Goal: Task Accomplishment & Management: Manage account settings

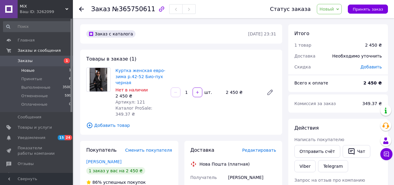
click at [35, 72] on li "Новые 1" at bounding box center [37, 70] width 75 height 8
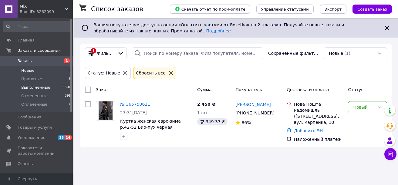
click at [34, 88] on span "Выполненные" at bounding box center [35, 87] width 29 height 5
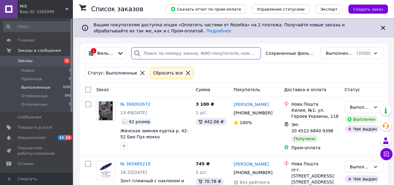
click at [172, 55] on input "search" at bounding box center [196, 53] width 130 height 12
paste input "20 4512 6034 0841"
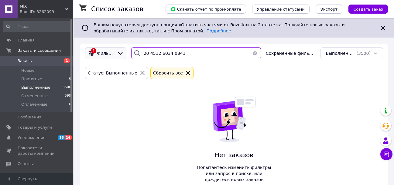
type input "20 4512 6034 0841"
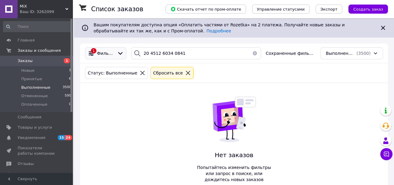
click at [121, 51] on icon at bounding box center [120, 53] width 7 height 7
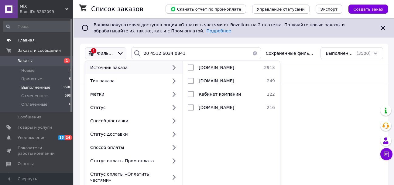
click at [33, 38] on span "Главная" at bounding box center [37, 40] width 39 height 5
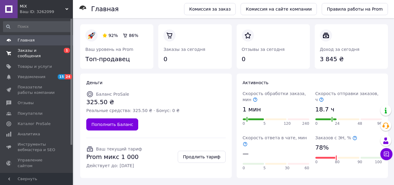
click at [46, 54] on link "Заказы и сообщения 0 1" at bounding box center [37, 54] width 75 height 16
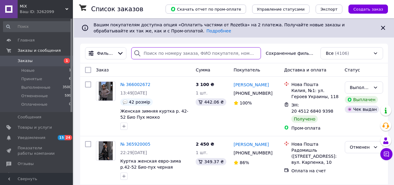
paste input "20 4512 6034 0841"
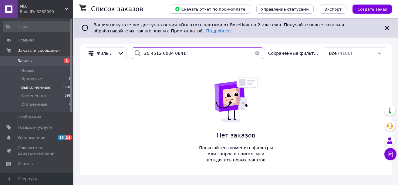
type input "20 4512 6034 0841"
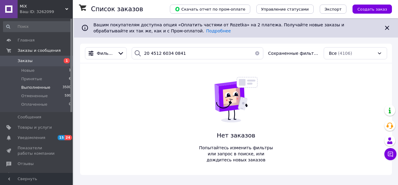
click at [36, 89] on span "Выполненные" at bounding box center [35, 87] width 29 height 5
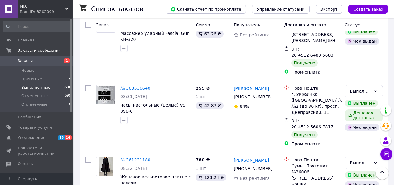
scroll to position [152, 0]
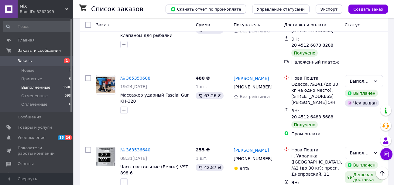
click at [87, 22] on input "checkbox" at bounding box center [88, 25] width 6 height 6
checkbox input "true"
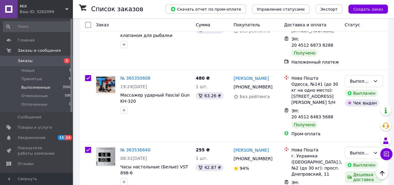
checkbox input "true"
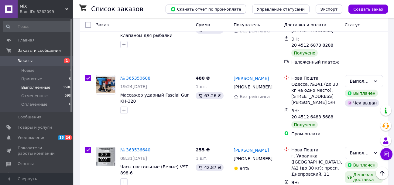
checkbox input "true"
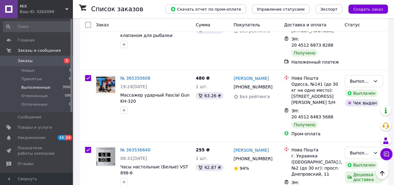
checkbox input "true"
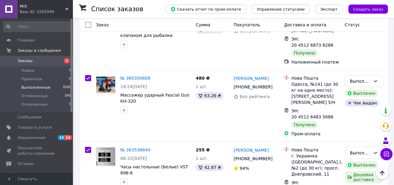
checkbox input "true"
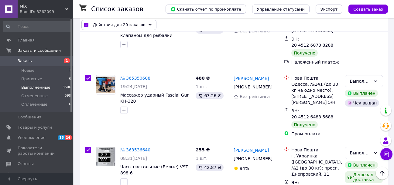
drag, startPoint x: 84, startPoint y: 24, endPoint x: 104, endPoint y: 30, distance: 21.5
click at [84, 24] on div "Действия для 20 заказов" at bounding box center [118, 25] width 75 height 10
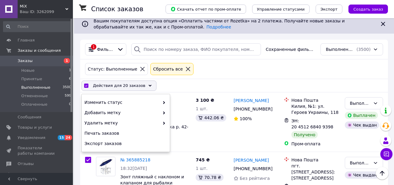
scroll to position [0, 0]
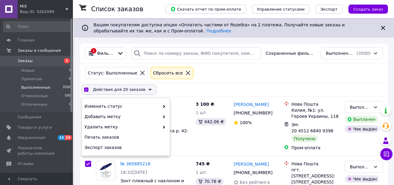
click at [219, 78] on div "Статус: Выполненные Сбросить все" at bounding box center [234, 73] width 300 height 15
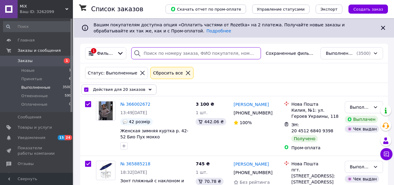
click at [218, 55] on input "search" at bounding box center [196, 53] width 130 height 12
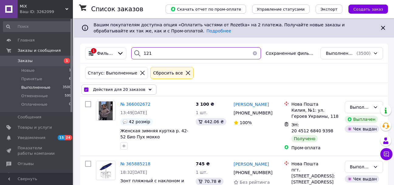
type input "121"
checkbox input "false"
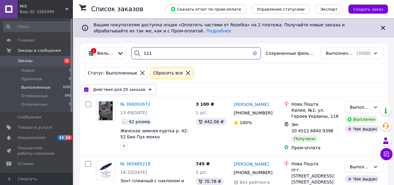
checkbox input "false"
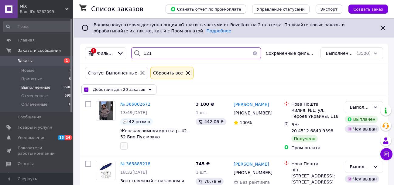
checkbox input "false"
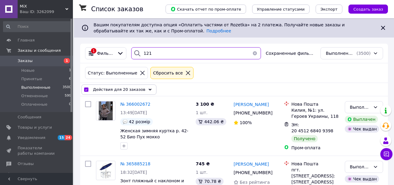
checkbox input "false"
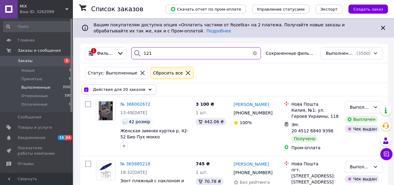
checkbox input "false"
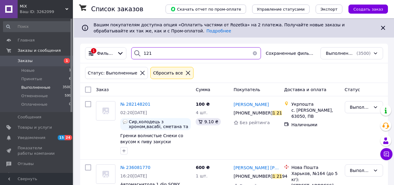
drag, startPoint x: 158, startPoint y: 55, endPoint x: 127, endPoint y: 54, distance: 31.0
click at [127, 54] on div "1 Фильтры 121 Сохраненные фильтры: Выполненные (3500)" at bounding box center [234, 53] width 303 height 12
paste input "364421857"
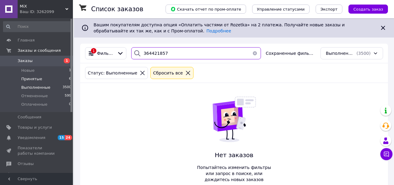
type input "364421857"
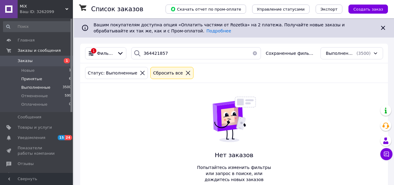
click at [44, 81] on li "Принятые 6" at bounding box center [37, 79] width 75 height 8
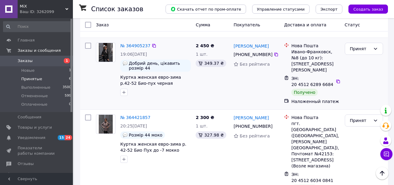
scroll to position [182, 0]
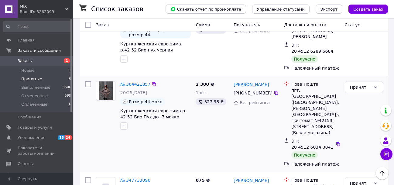
click at [131, 82] on link "№ 364421857" at bounding box center [135, 84] width 30 height 5
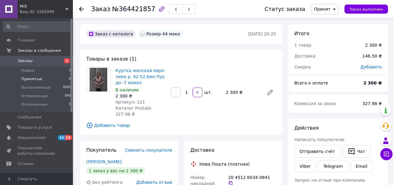
click at [38, 76] on li "Принятые 6" at bounding box center [37, 79] width 75 height 8
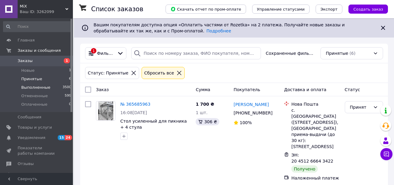
click at [40, 90] on span "Выполненные" at bounding box center [35, 87] width 29 height 5
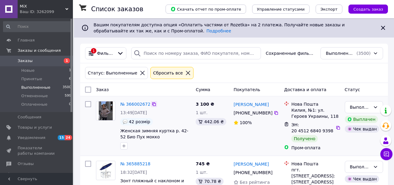
click at [153, 104] on div at bounding box center [154, 104] width 6 height 6
click at [151, 105] on icon at bounding box center [153, 104] width 5 height 5
click at [36, 78] on span "Принятые" at bounding box center [31, 78] width 21 height 5
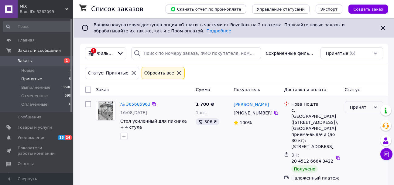
click at [351, 107] on div "Принят" at bounding box center [360, 107] width 21 height 7
click at [357, 119] on li "Выполнен" at bounding box center [364, 120] width 38 height 11
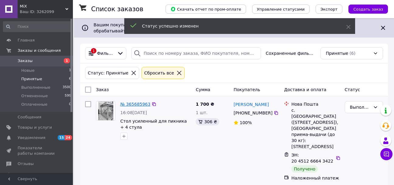
click at [143, 106] on link "№ 365685963" at bounding box center [135, 104] width 30 height 5
